Goal: Task Accomplishment & Management: Use online tool/utility

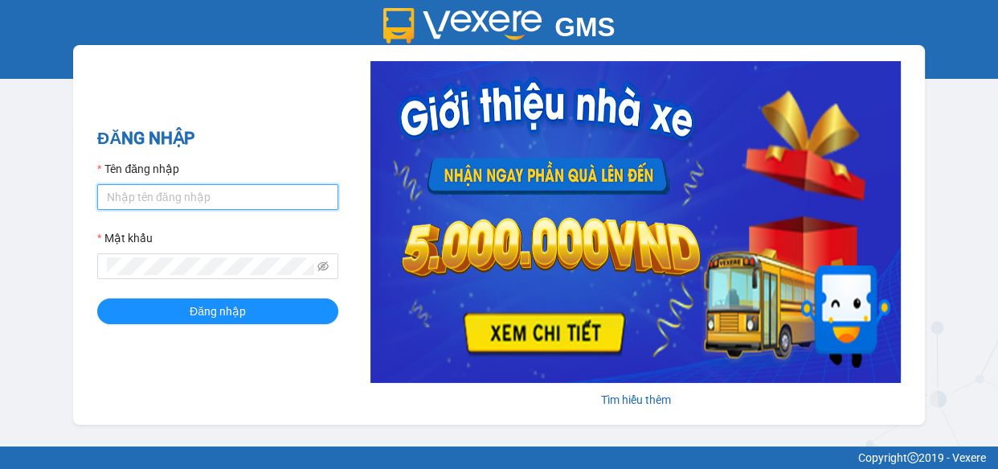
click at [213, 188] on input "Tên đăng nhập" at bounding box center [217, 197] width 241 height 26
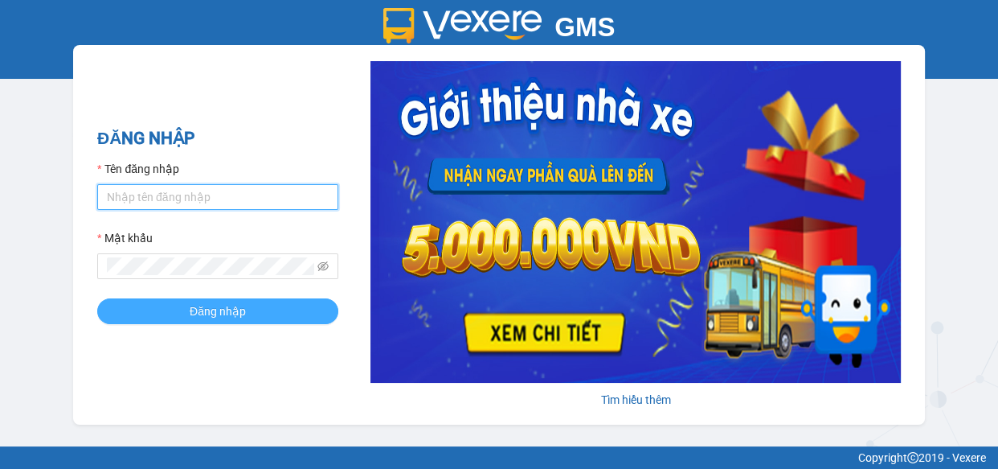
type input "khanhcr.giaphuc"
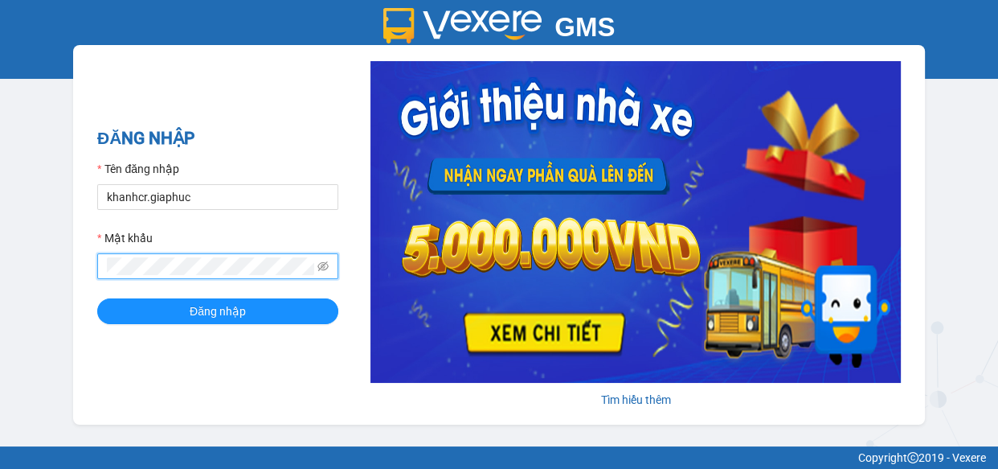
click at [97, 298] on button "Đăng nhập" at bounding box center [217, 311] width 241 height 26
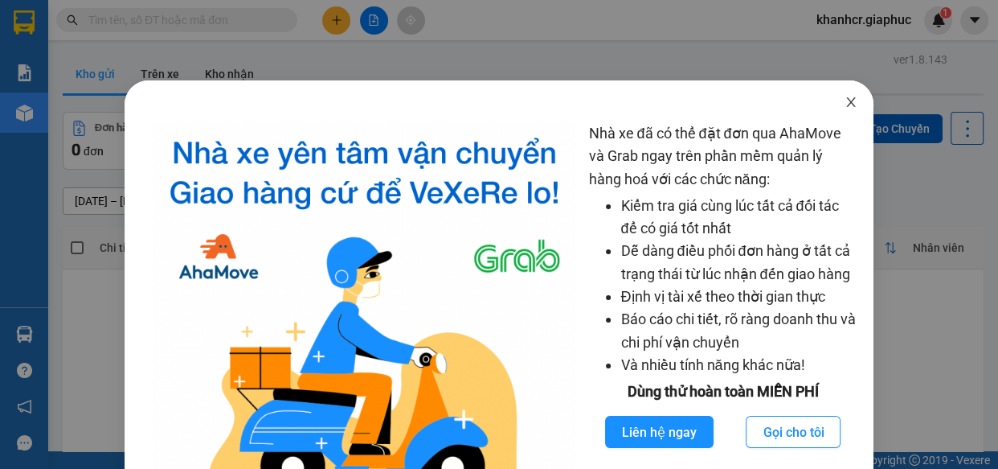
click at [846, 105] on icon "close" at bounding box center [850, 102] width 9 height 10
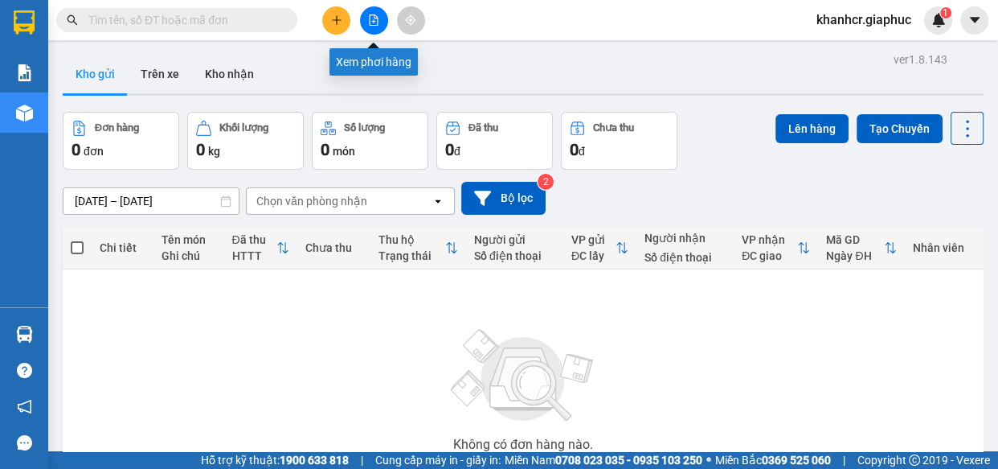
click at [369, 23] on icon "file-add" at bounding box center [373, 19] width 11 height 11
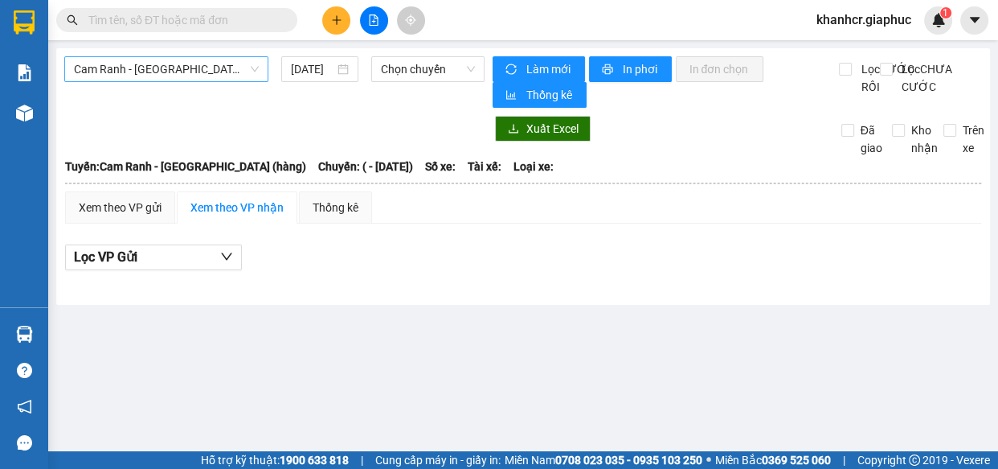
click at [169, 60] on span "Cam Ranh - [GEOGRAPHIC_DATA] (hàng)" at bounding box center [166, 69] width 185 height 24
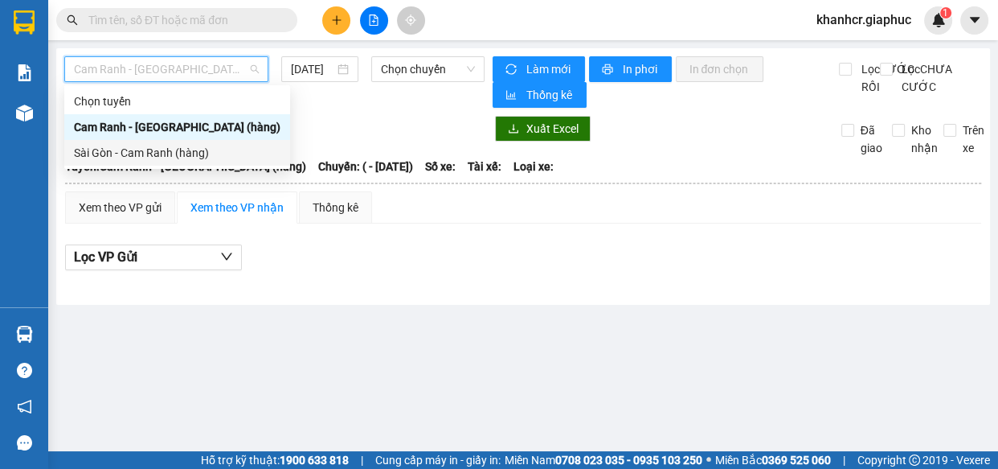
click at [153, 145] on div "Sài Gòn - Cam Ranh (hàng)" at bounding box center [177, 153] width 207 height 18
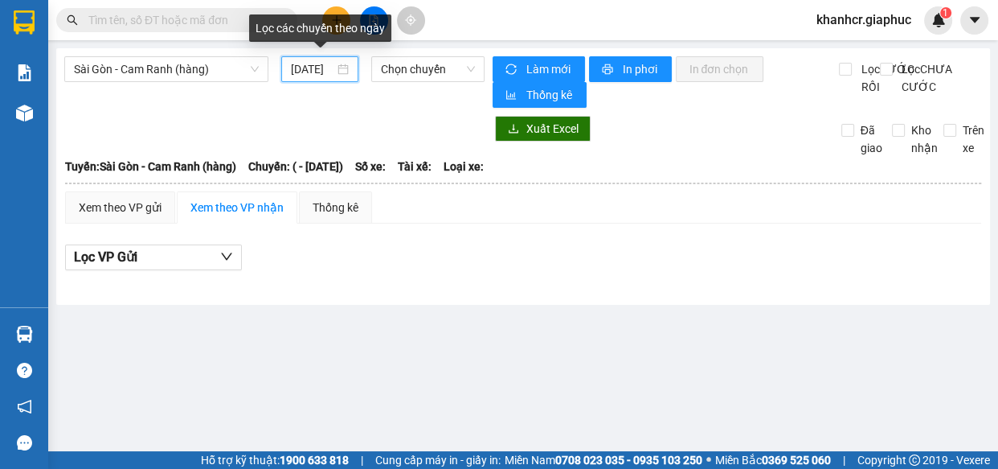
click at [310, 68] on input "[DATE]" at bounding box center [312, 69] width 43 height 18
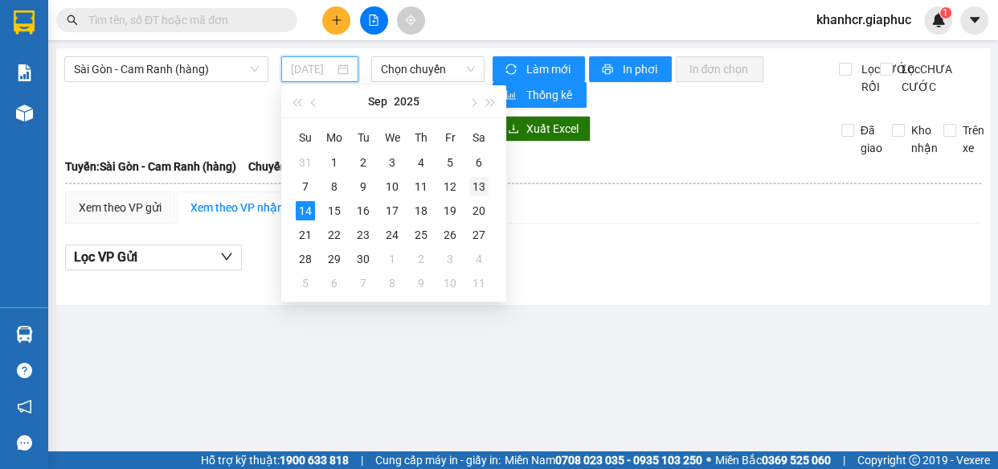
click at [481, 182] on div "13" at bounding box center [478, 186] width 19 height 19
type input "[DATE]"
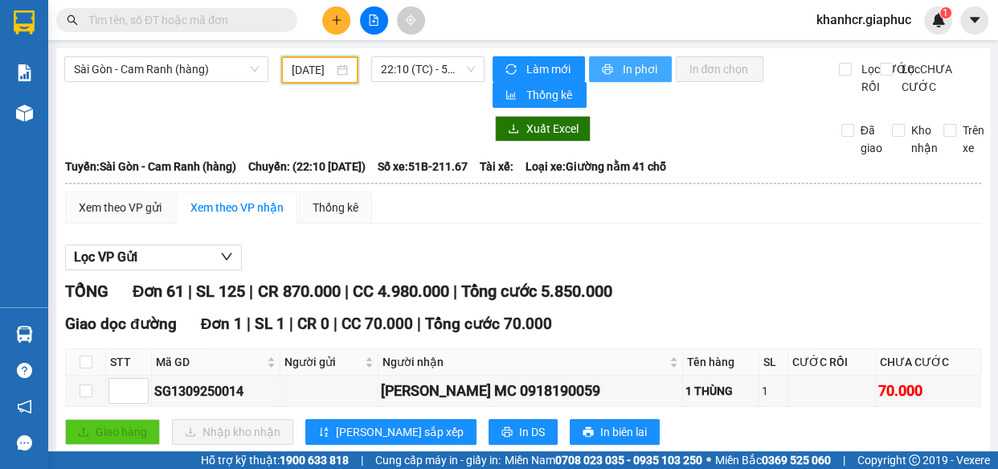
click at [620, 58] on button "In phơi" at bounding box center [630, 69] width 83 height 26
drag, startPoint x: 615, startPoint y: 73, endPoint x: 605, endPoint y: 445, distance: 372.3
click at [622, 73] on span "In phơi" at bounding box center [640, 69] width 37 height 18
